Goal: Task Accomplishment & Management: Complete application form

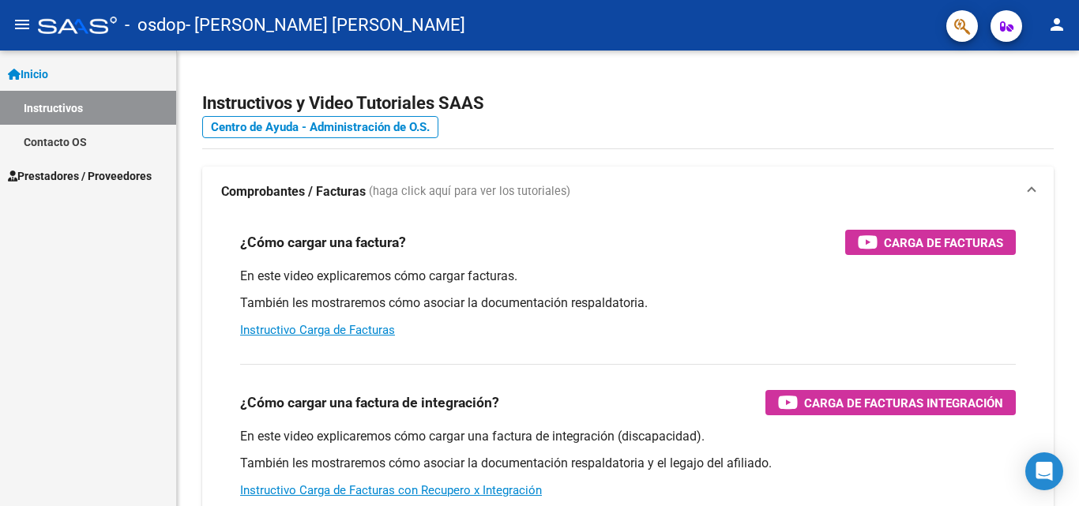
scroll to position [427, 0]
click at [76, 179] on span "Prestadores / Proveedores" at bounding box center [80, 175] width 144 height 17
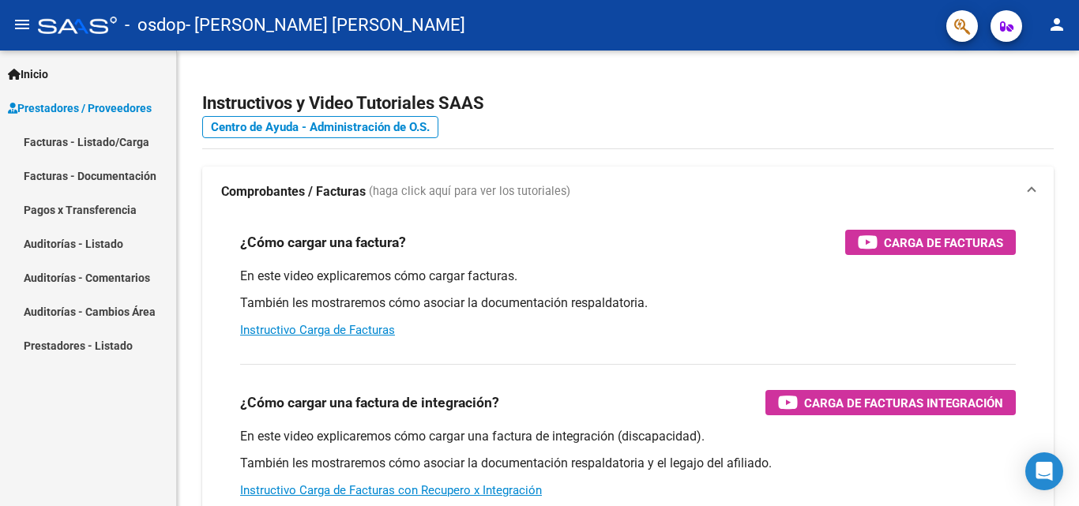
click at [85, 142] on link "Facturas - Listado/Carga" at bounding box center [88, 142] width 176 height 34
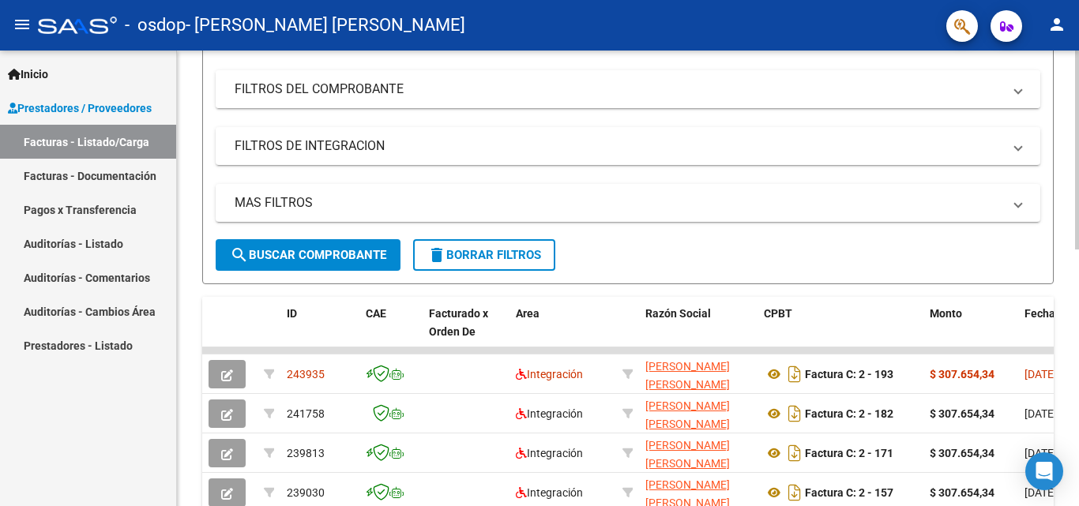
scroll to position [237, 0]
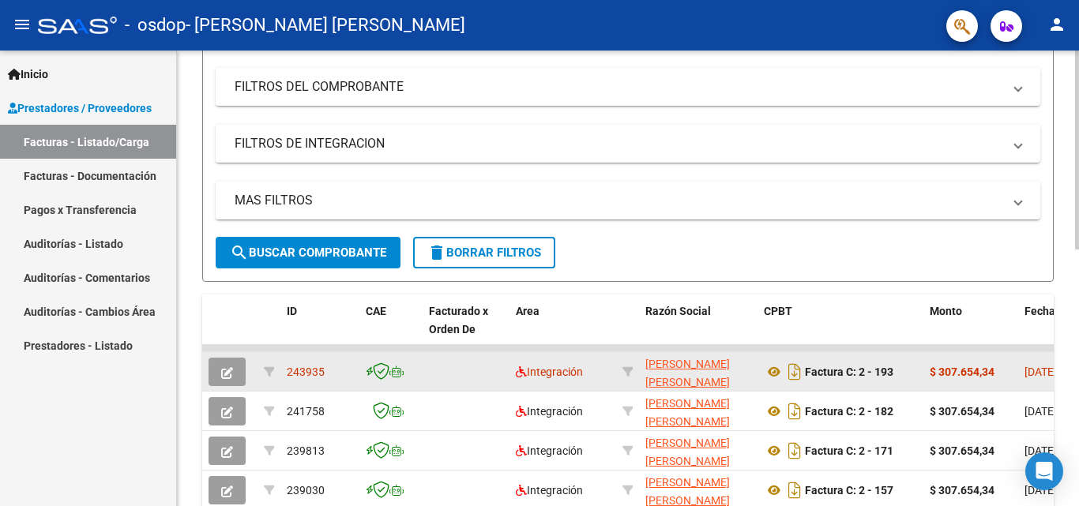
click at [221, 370] on icon "button" at bounding box center [227, 373] width 12 height 12
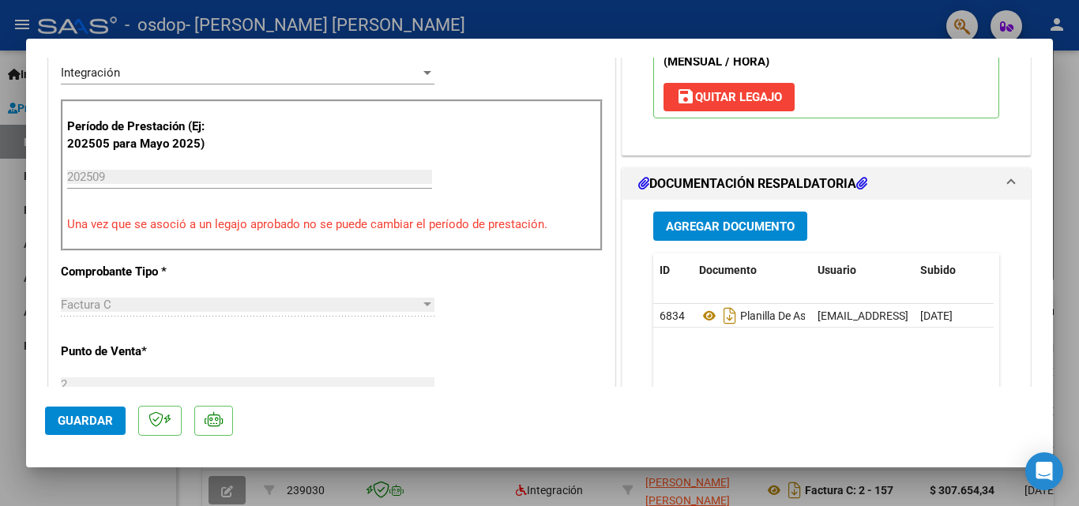
scroll to position [395, 0]
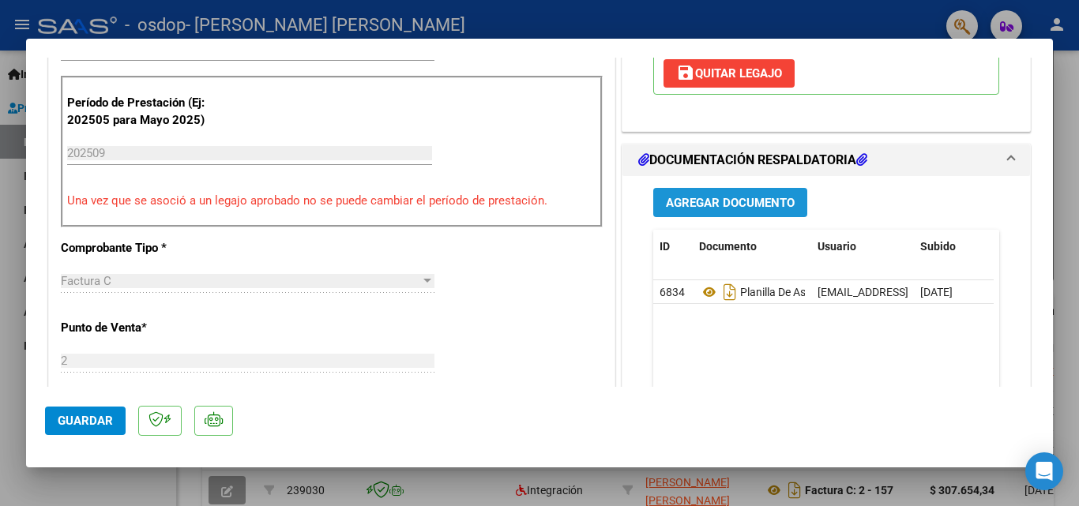
click at [723, 198] on span "Agregar Documento" at bounding box center [730, 203] width 129 height 14
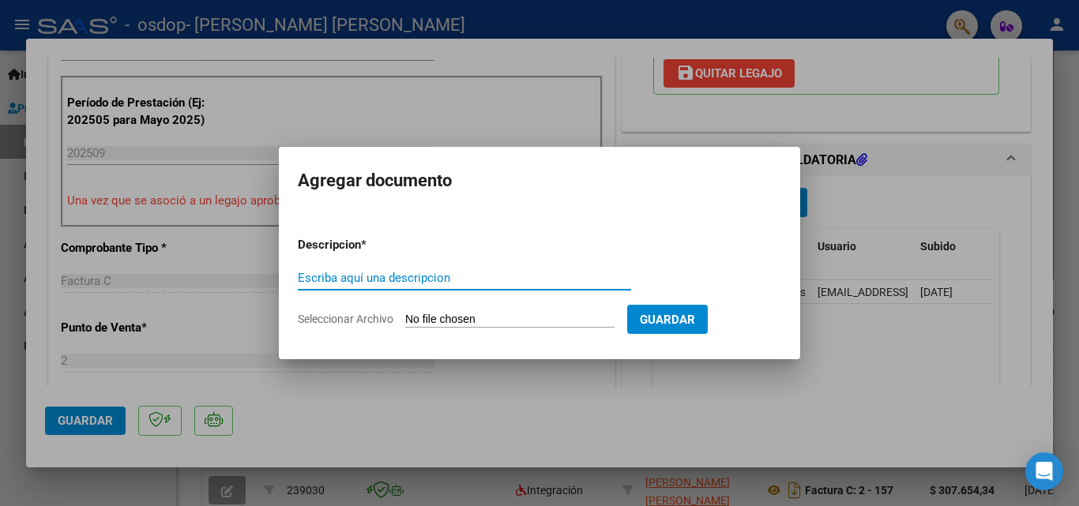
click at [430, 315] on input "Seleccionar Archivo" at bounding box center [509, 320] width 209 height 15
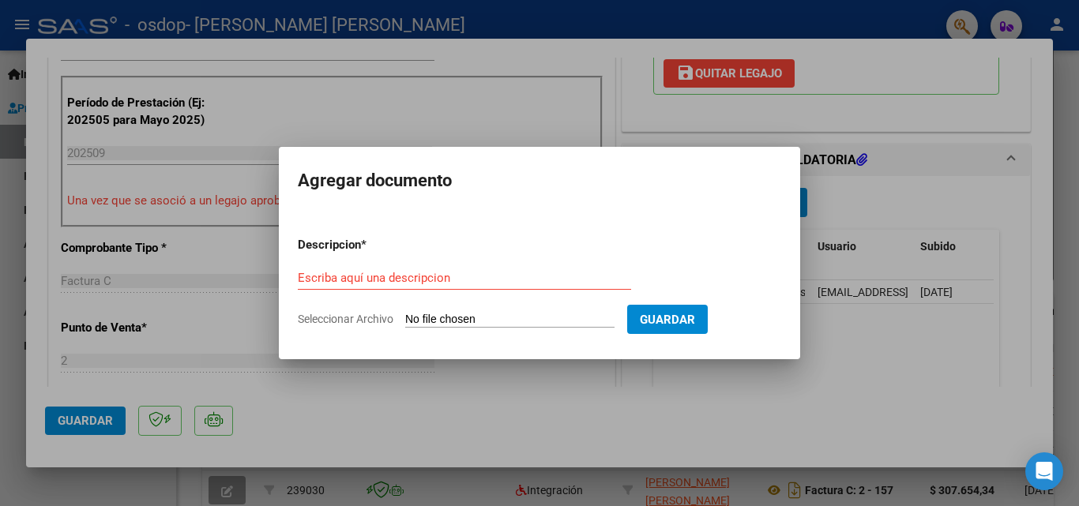
type input "C:\fakepath\[PERSON_NAME] INFORME EVOLUTIVO 2025.pdf"
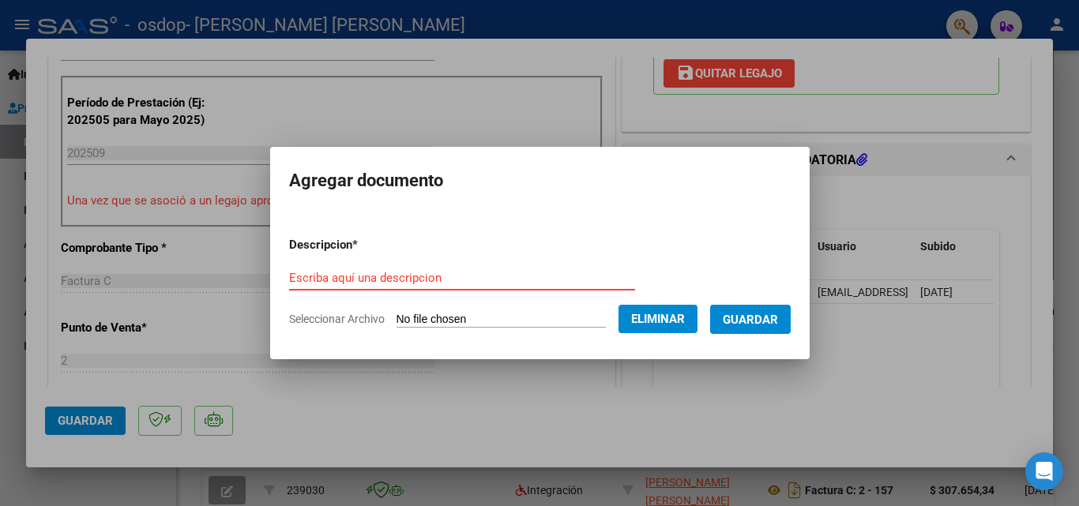
click at [479, 276] on input "Escriba aquí una descripcion" at bounding box center [462, 278] width 346 height 14
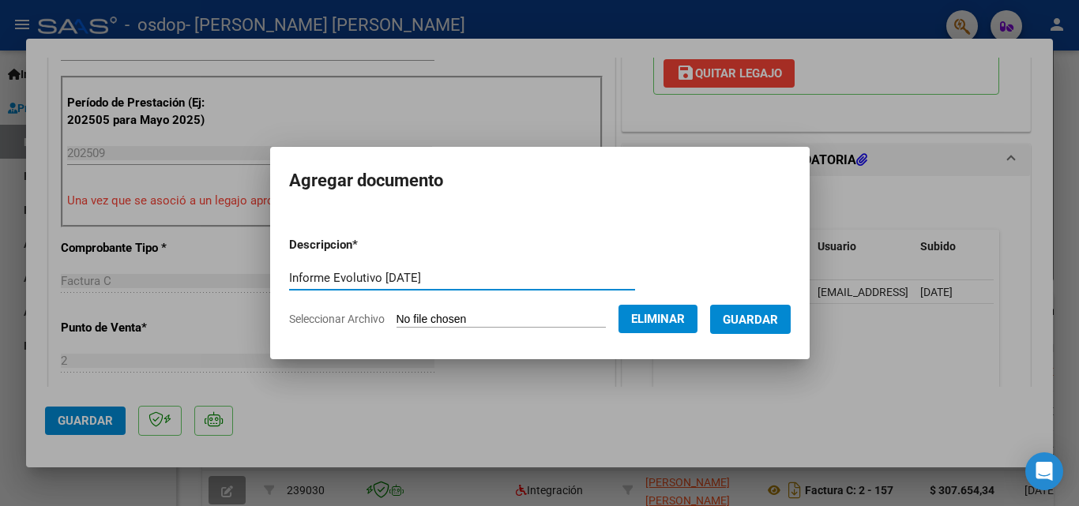
type input "Informe Evolutivo [DATE]"
click at [768, 320] on span "Guardar" at bounding box center [750, 320] width 55 height 14
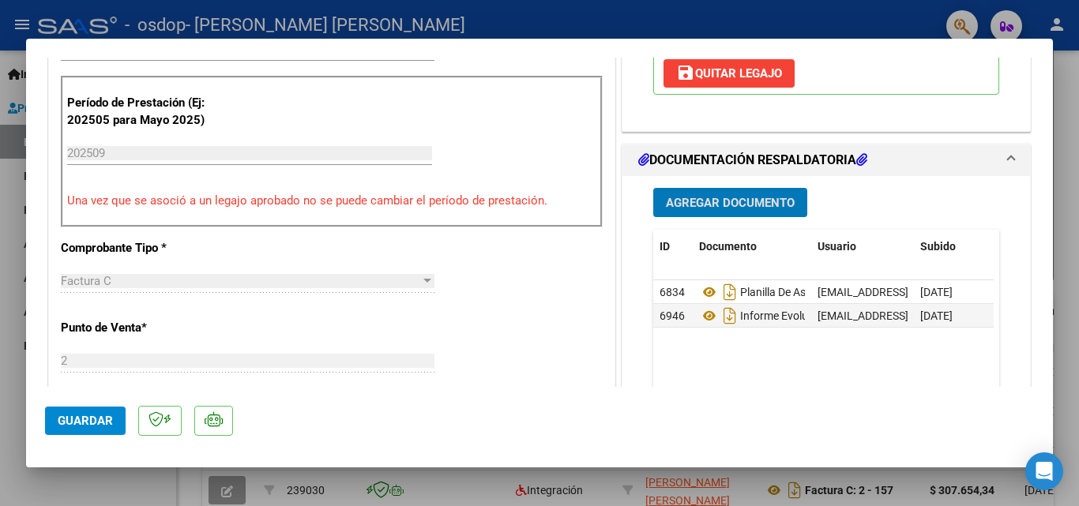
click at [72, 417] on span "Guardar" at bounding box center [85, 421] width 55 height 14
click at [96, 420] on span "Guardar" at bounding box center [85, 421] width 55 height 14
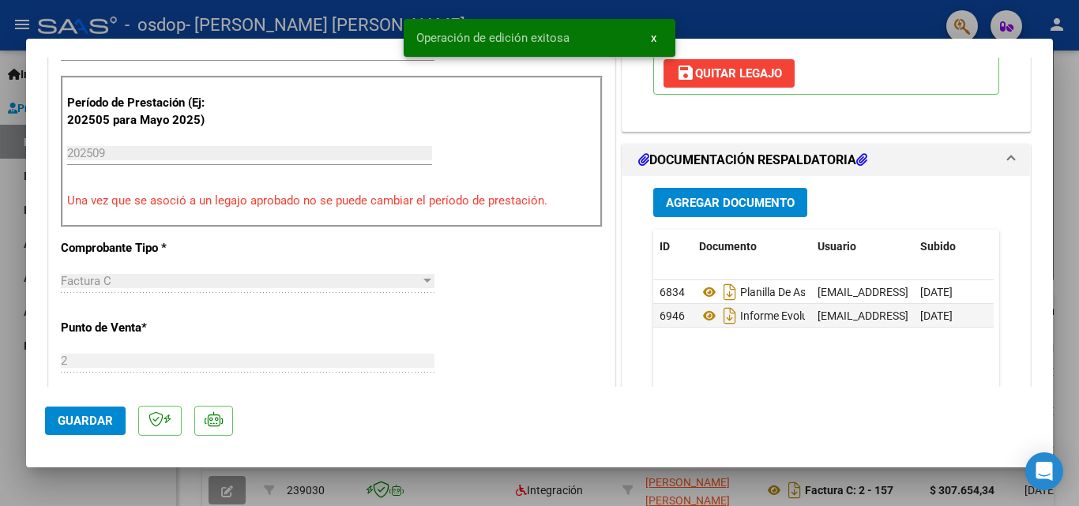
click at [138, 482] on div at bounding box center [539, 253] width 1079 height 506
type input "$ 0,00"
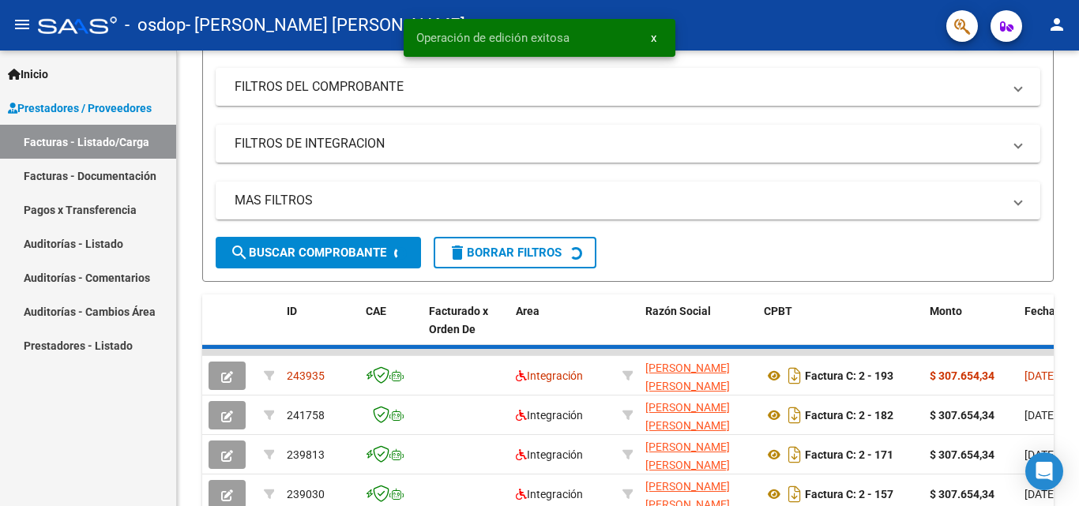
scroll to position [237, 0]
